Goal: Transaction & Acquisition: Obtain resource

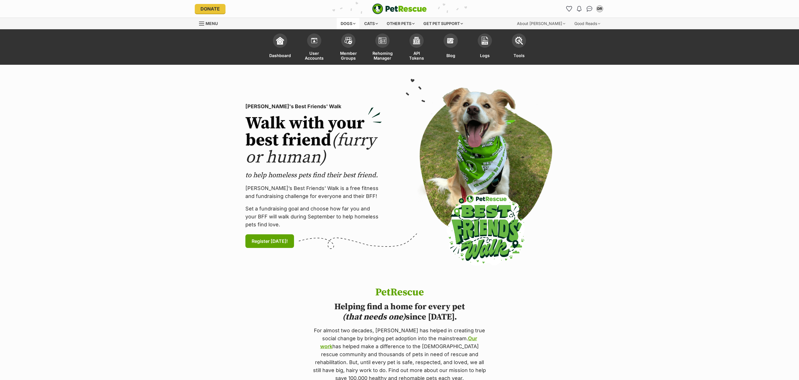
click at [349, 23] on div "Dogs" at bounding box center [348, 23] width 23 height 11
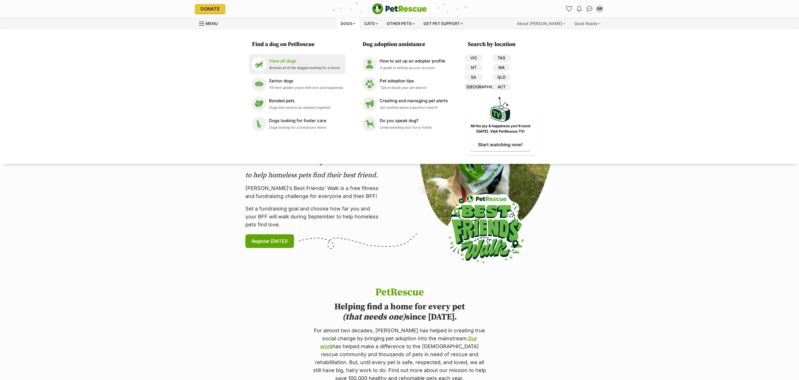
click at [291, 70] on div "View all dogs Browse all of the doggos looking for a home" at bounding box center [304, 64] width 70 height 12
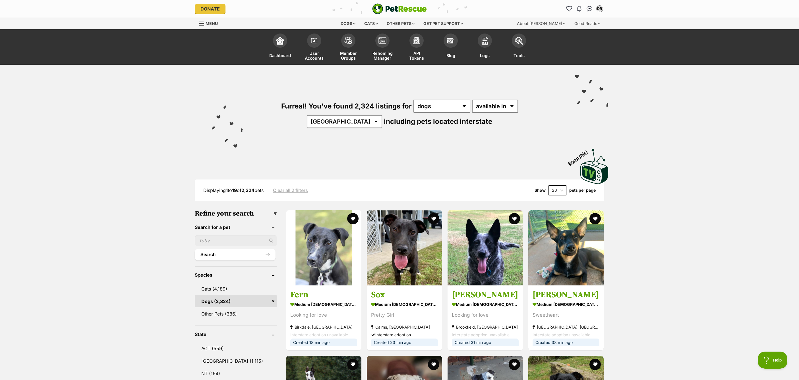
click at [214, 237] on input "text" at bounding box center [236, 240] width 82 height 11
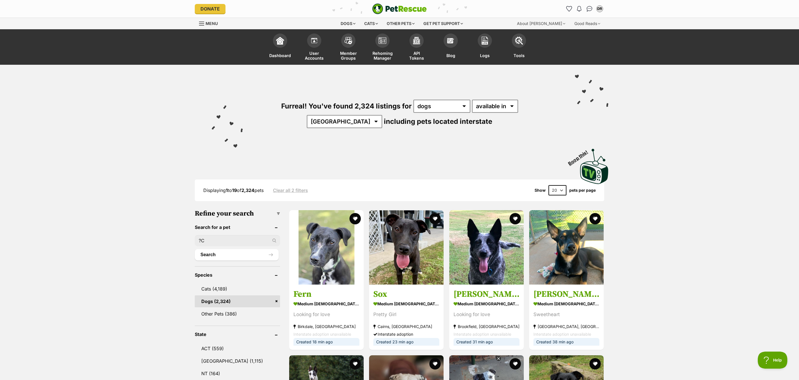
type input "?"
type input "Carrot"
click at [195, 249] on button "Search" at bounding box center [237, 254] width 84 height 11
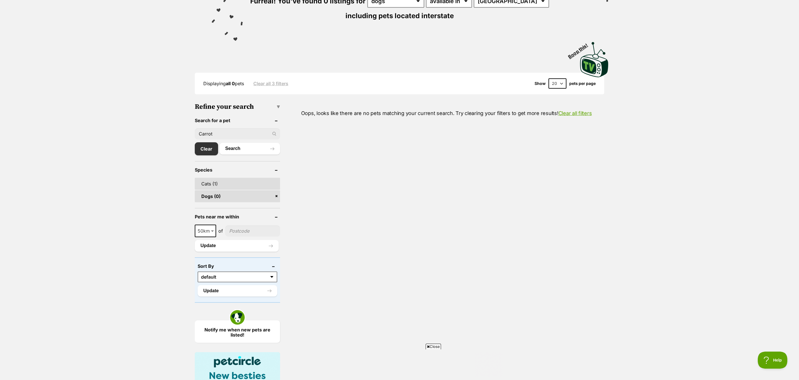
click at [215, 186] on link "Cats (1)" at bounding box center [237, 184] width 85 height 12
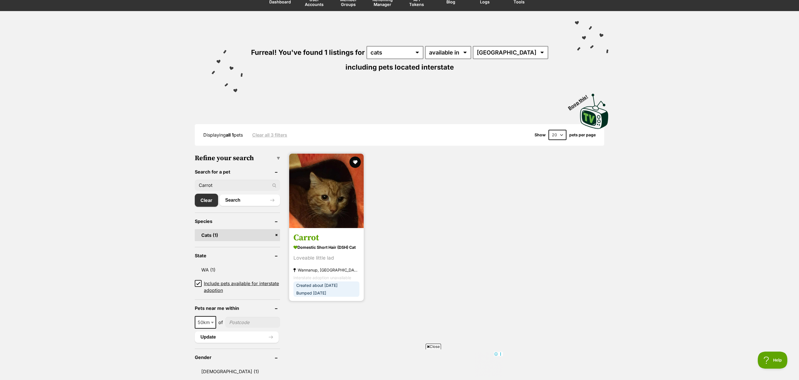
click at [334, 257] on div "Loveable little lad" at bounding box center [326, 258] width 66 height 8
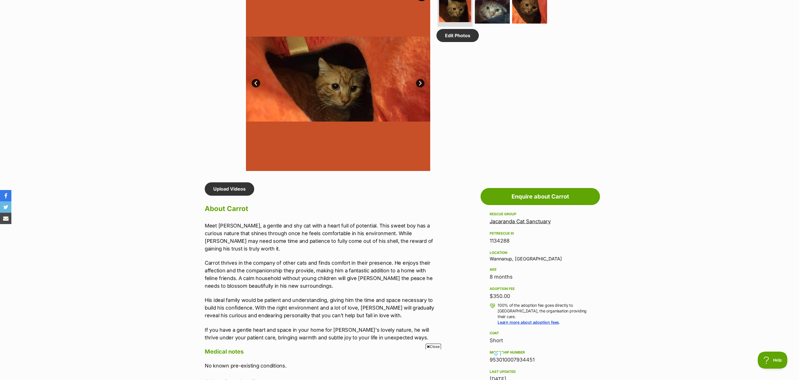
scroll to position [254, 0]
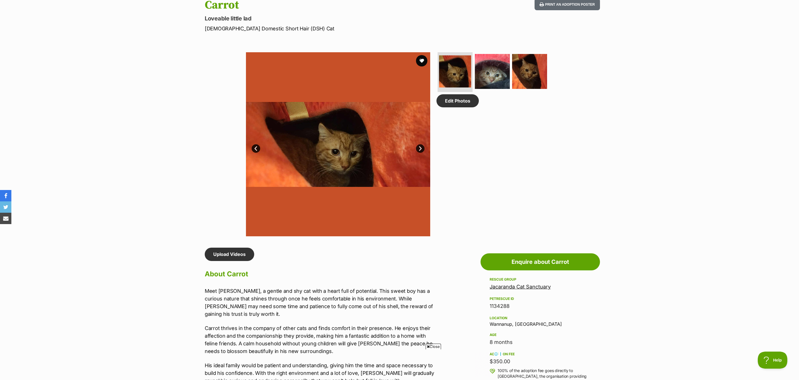
click at [420, 147] on link "Next" at bounding box center [420, 148] width 9 height 9
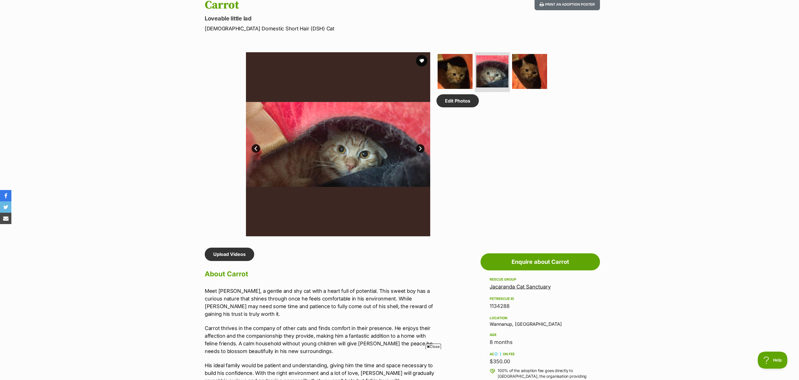
click at [420, 147] on link "Next" at bounding box center [420, 148] width 9 height 9
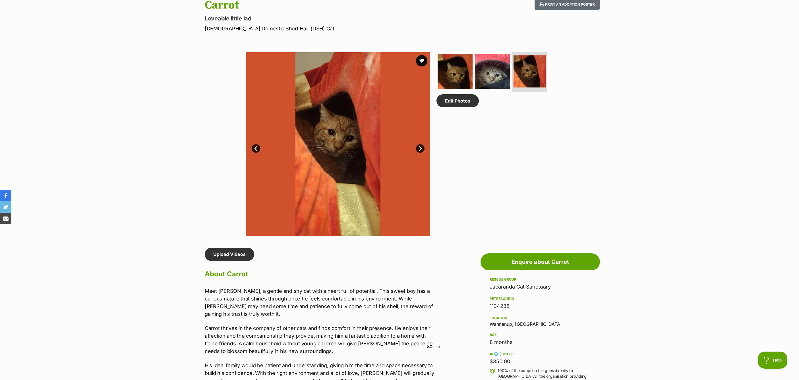
click at [420, 147] on link "Next" at bounding box center [420, 148] width 9 height 9
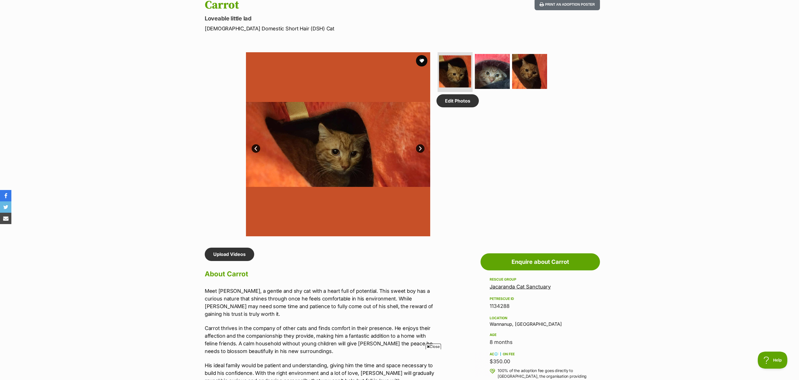
click at [496, 172] on div "Edit Photos" at bounding box center [494, 144] width 117 height 184
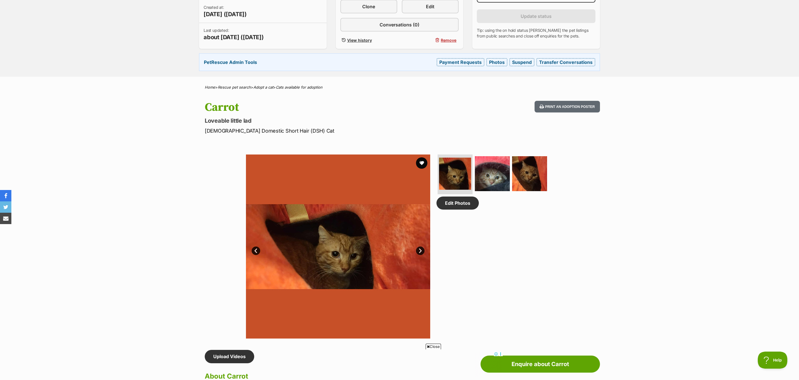
scroll to position [0, 0]
